Goal: Transaction & Acquisition: Subscribe to service/newsletter

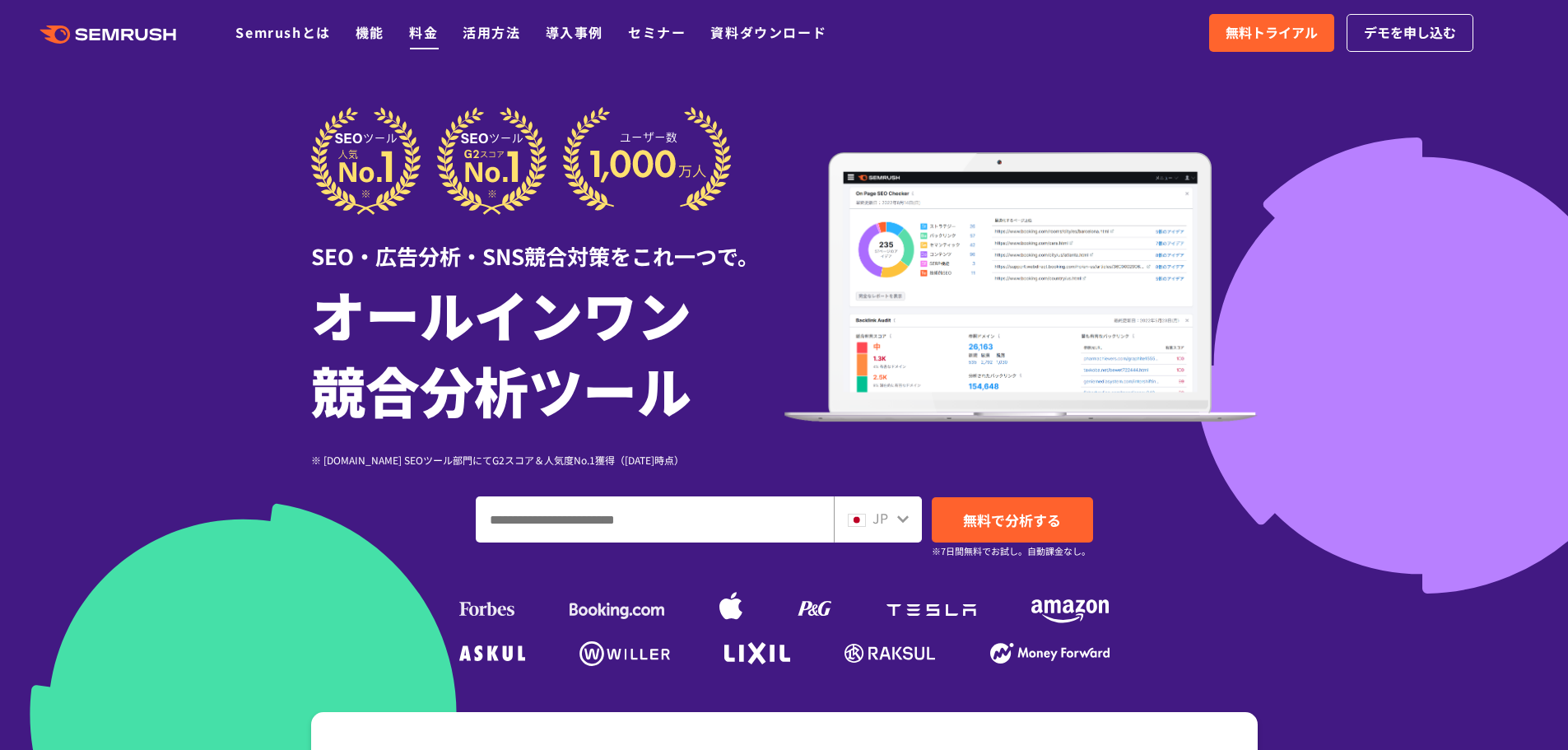
drag, startPoint x: 426, startPoint y: 47, endPoint x: 425, endPoint y: 35, distance: 12.0
click at [426, 46] on div ".cls {fill: #FF642D;} .cls {fill: #FF642D;} Semrushとは 機能 料金 活用方法 導入事例 セミナー 資料ダウ…" at bounding box center [784, 33] width 1568 height 50
click at [423, 34] on link "料金" at bounding box center [423, 32] width 29 height 20
click at [417, 34] on link "料金" at bounding box center [423, 32] width 29 height 20
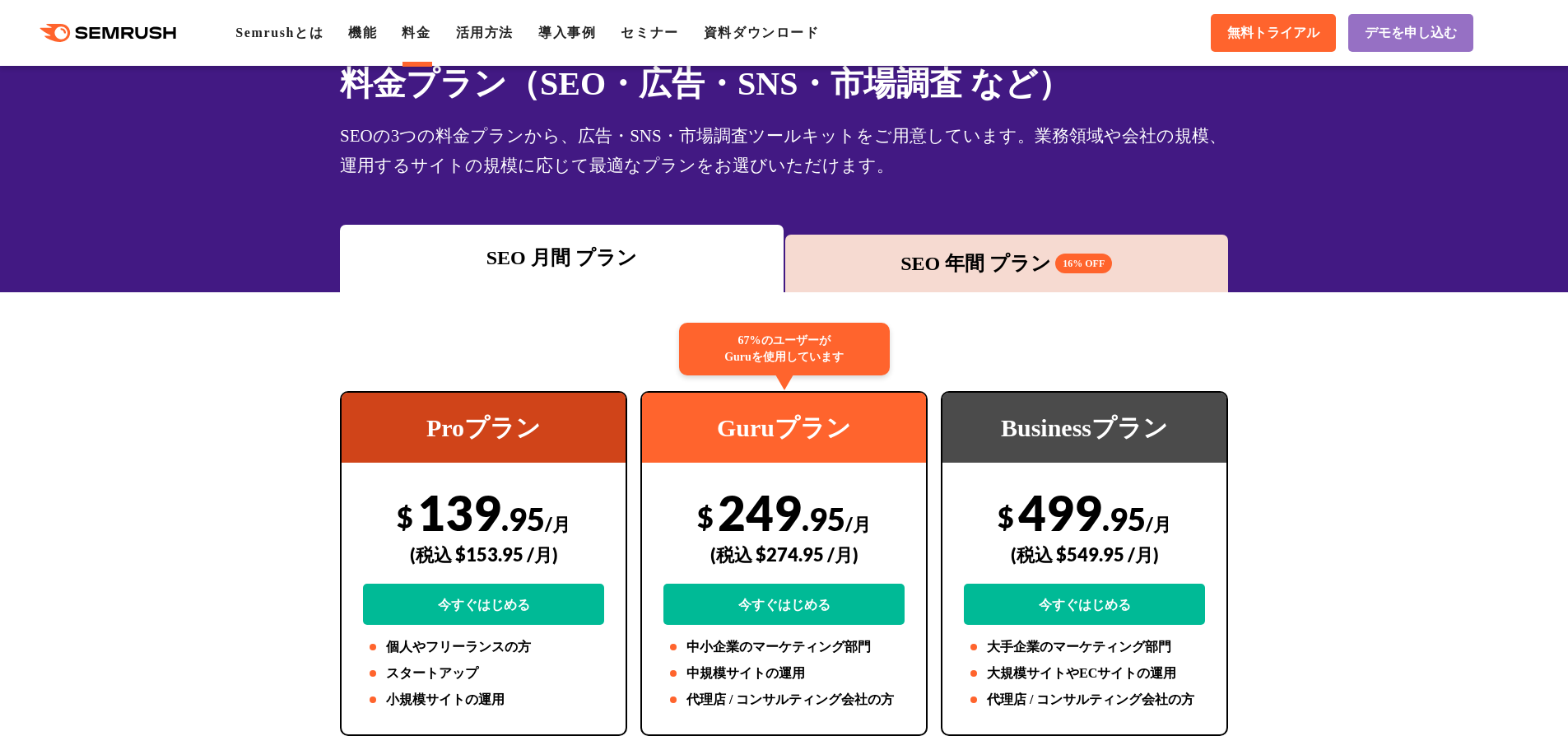
scroll to position [165, 0]
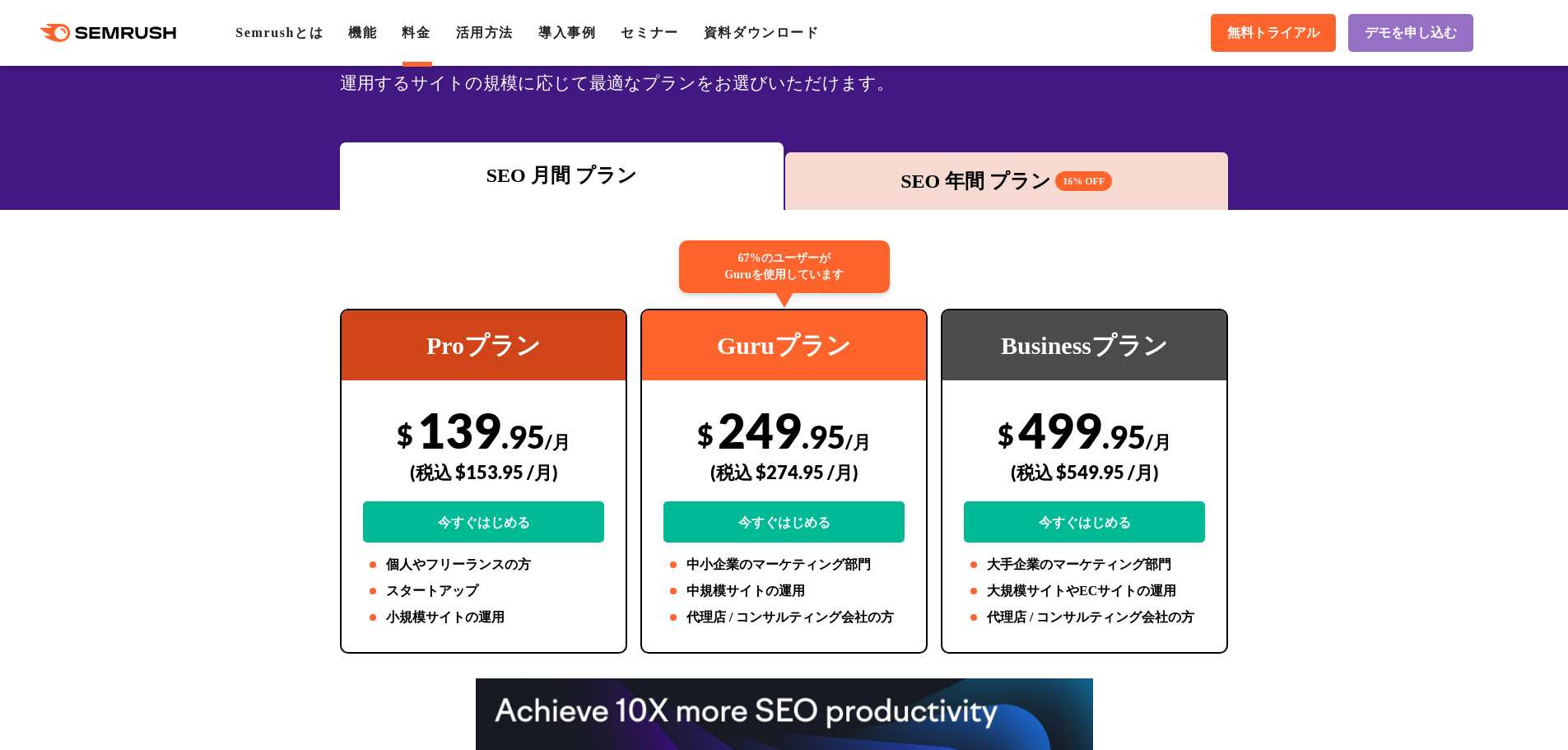
click at [430, 26] on link "料金" at bounding box center [415, 32] width 29 height 14
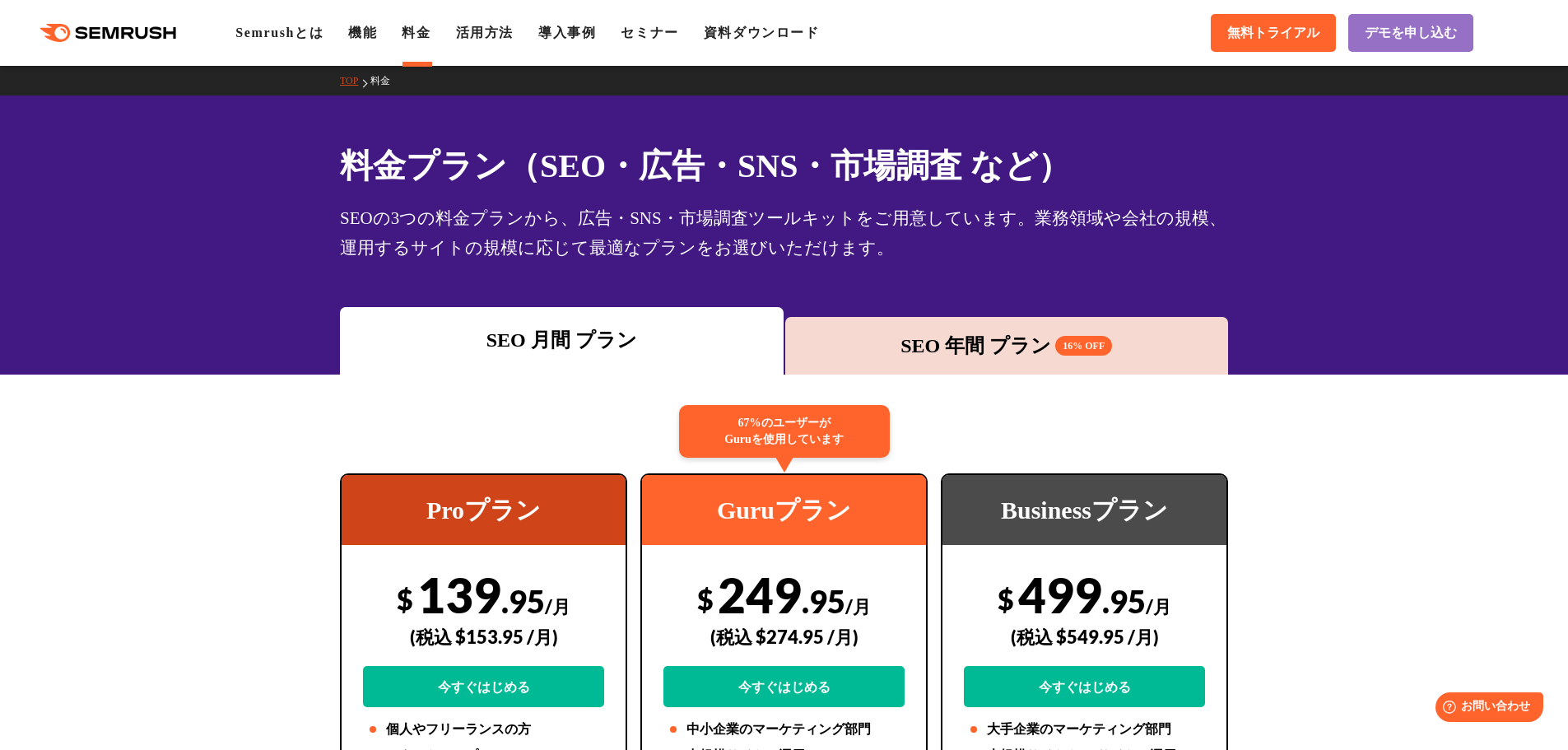
click at [954, 331] on div "SEO 年間 プラン 16% OFF" at bounding box center [1007, 346] width 427 height 30
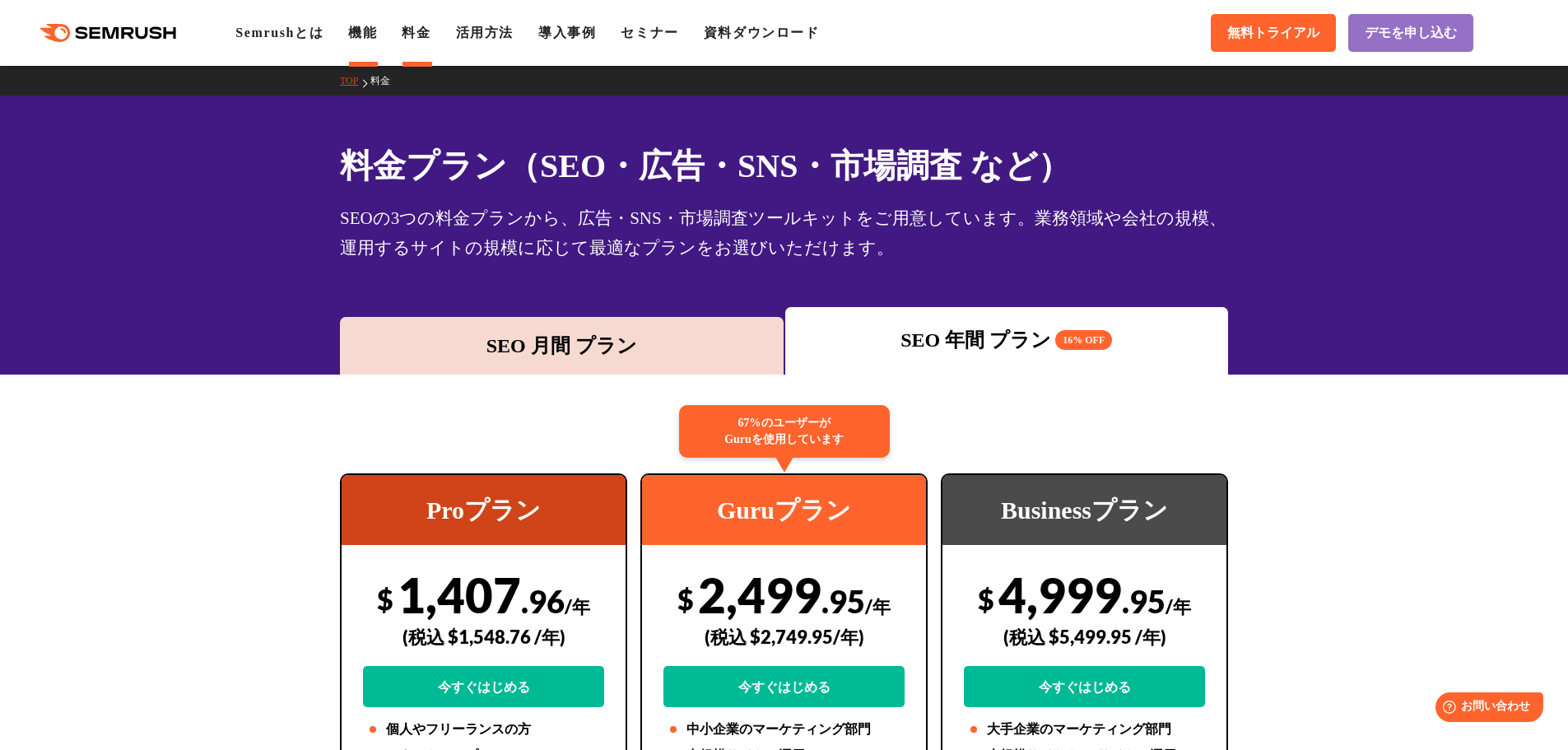
click at [374, 37] on link "機能" at bounding box center [362, 32] width 29 height 14
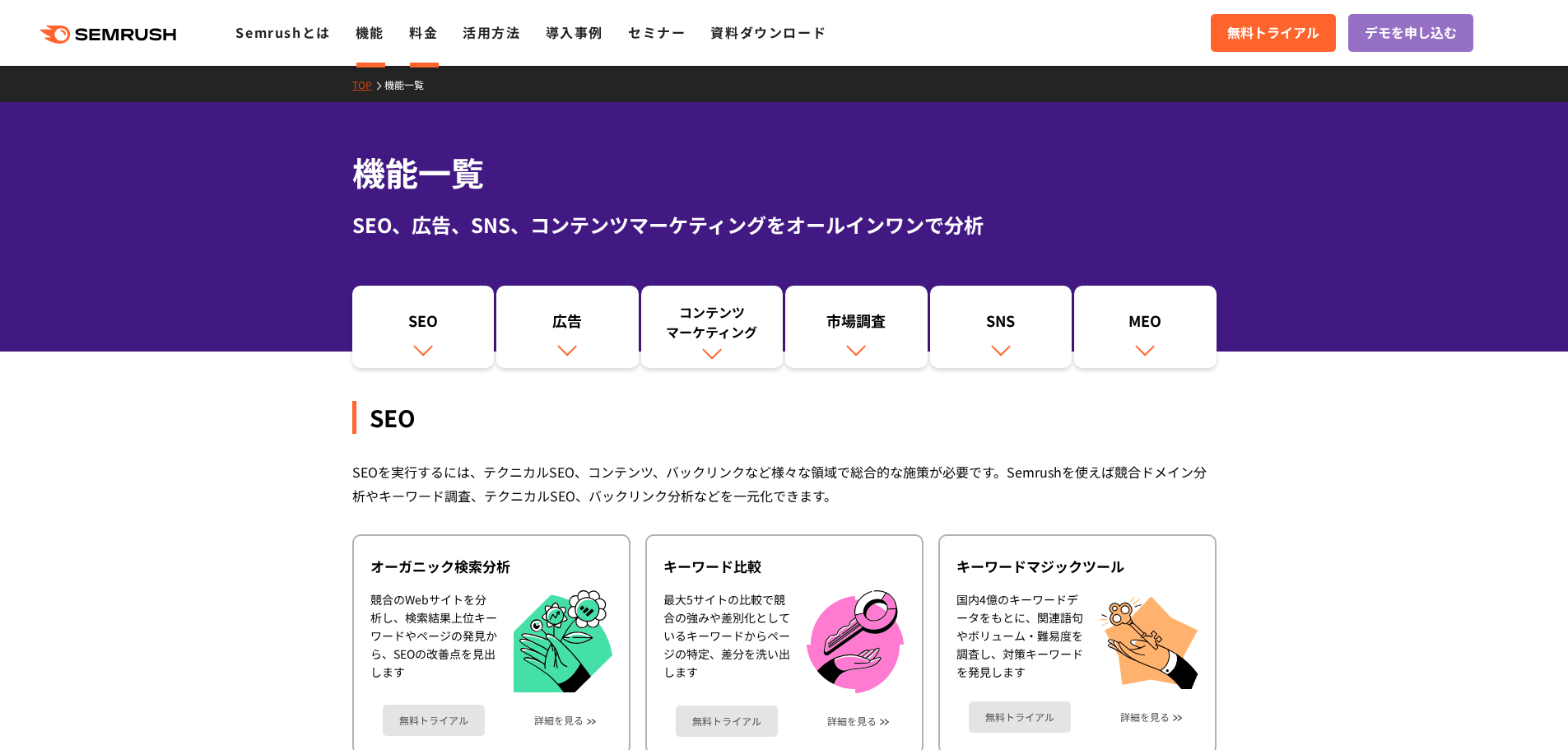
click at [425, 41] on link "料金" at bounding box center [423, 32] width 29 height 20
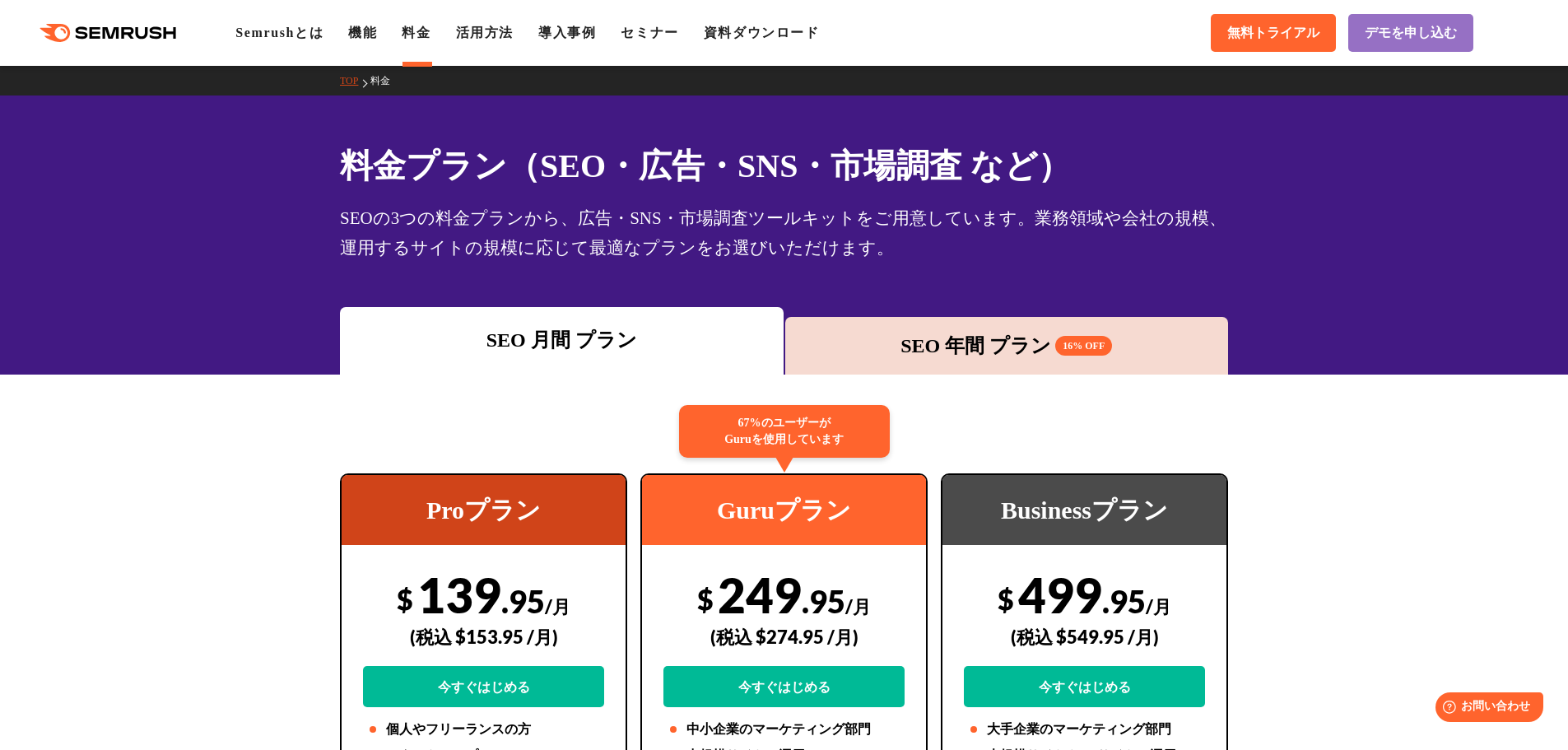
click at [425, 39] on link "料金" at bounding box center [415, 32] width 29 height 14
